Goal: Check status: Check status

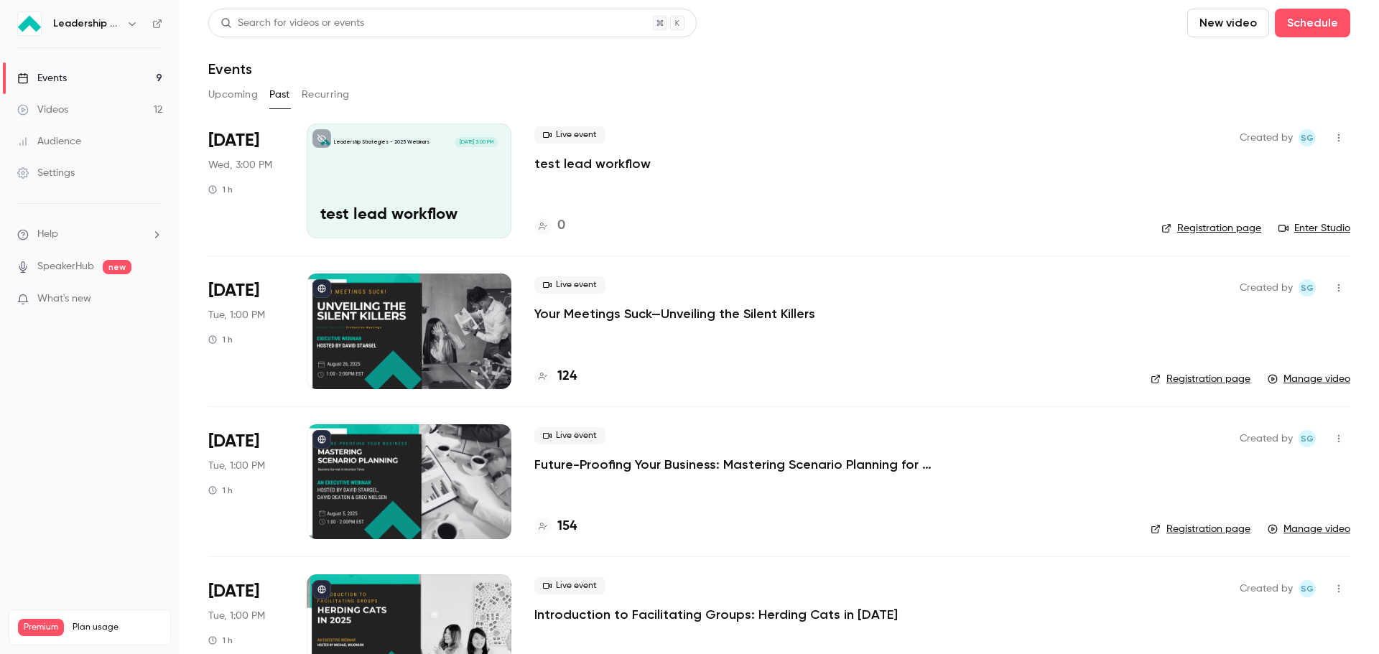
click at [224, 93] on button "Upcoming" at bounding box center [233, 94] width 50 height 23
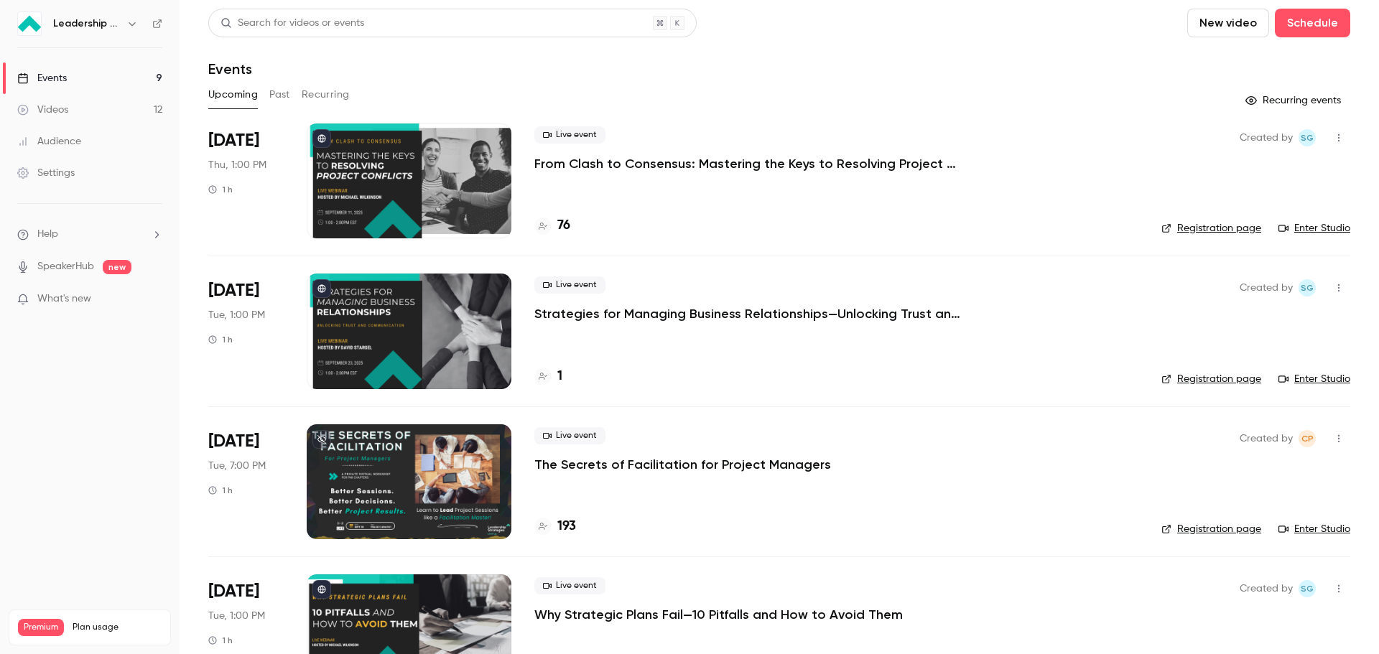
click at [623, 464] on p "The Secrets of Facilitation for Project Managers" at bounding box center [682, 464] width 297 height 17
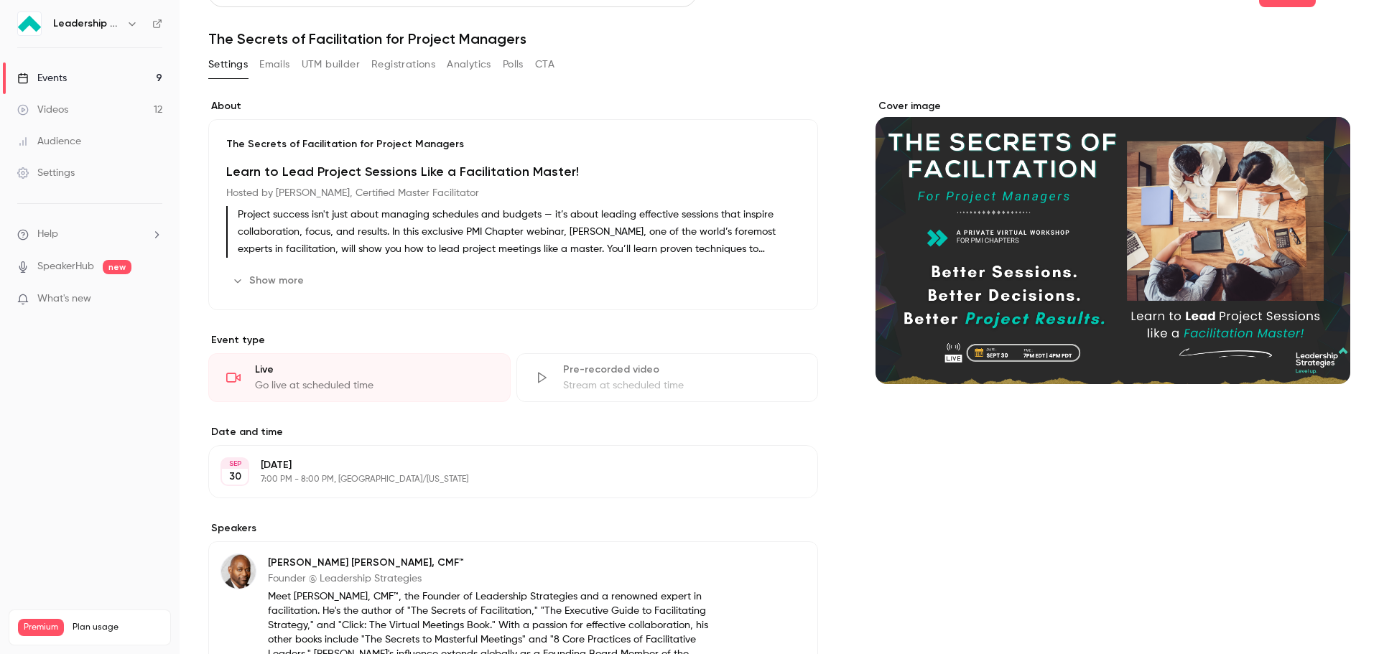
scroll to position [39, 0]
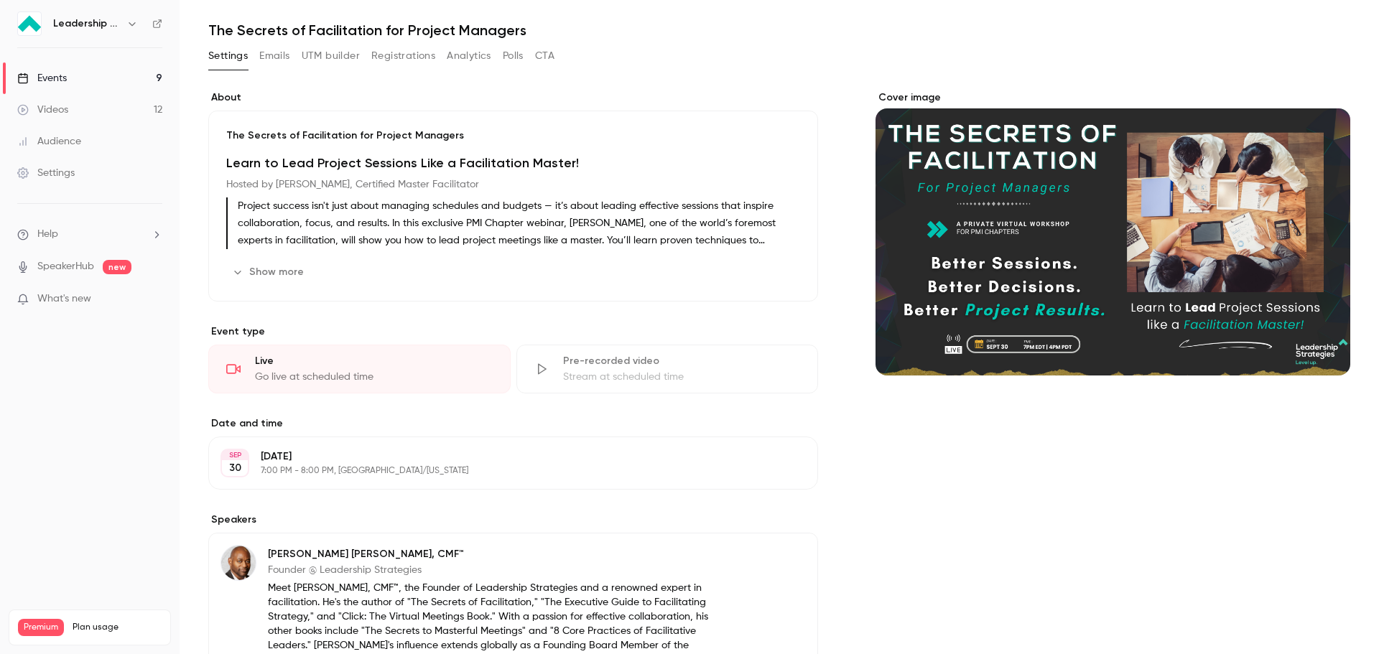
click at [477, 57] on button "Analytics" at bounding box center [469, 56] width 45 height 23
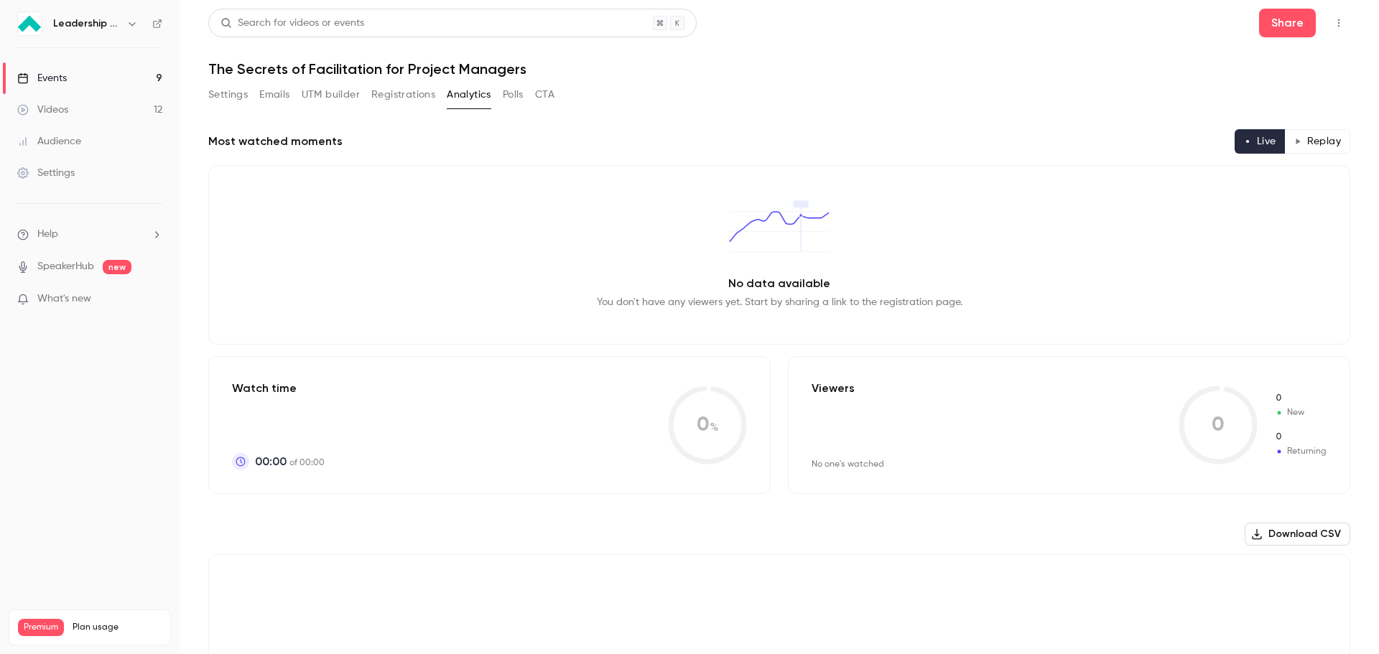
click at [400, 92] on button "Registrations" at bounding box center [403, 94] width 64 height 23
